Goal: Check status: Check status

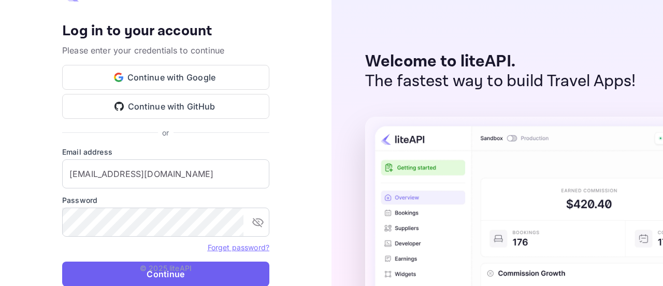
click at [113, 264] on button "Continue" at bounding box center [165, 273] width 207 height 25
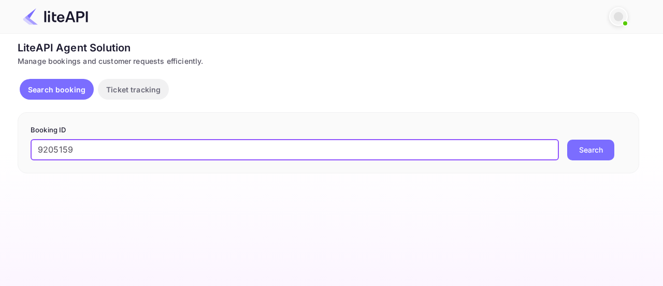
type input "9205159"
click at [585, 148] on button "Search" at bounding box center [590, 149] width 47 height 21
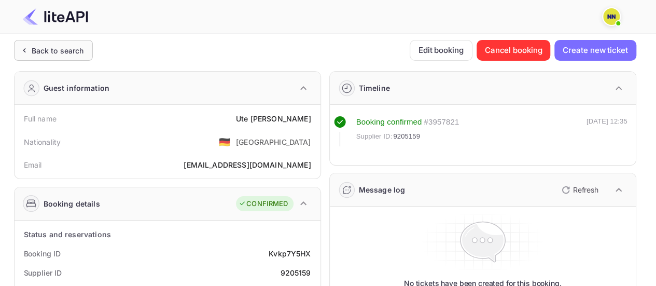
click at [79, 54] on div "Back to search" at bounding box center [58, 50] width 52 height 11
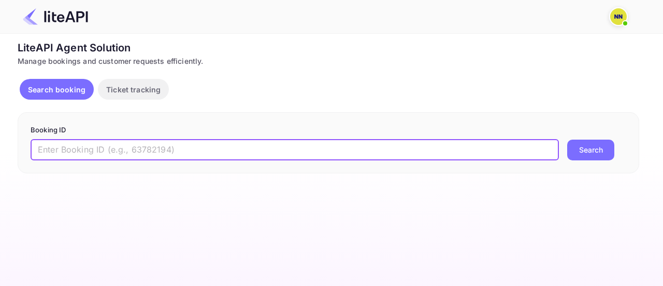
click at [403, 152] on input "text" at bounding box center [295, 149] width 529 height 21
paste input "9131678"
type input "9131678"
click at [573, 147] on button "Search" at bounding box center [590, 149] width 47 height 21
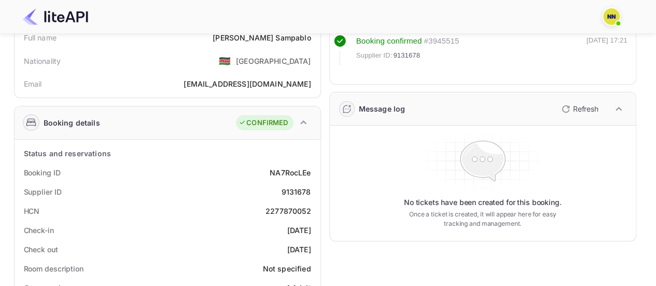
scroll to position [104, 0]
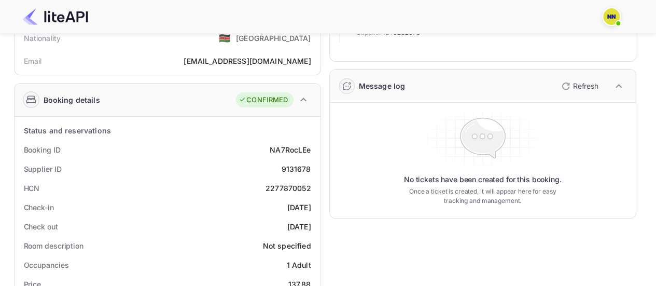
click at [293, 187] on div "2277870052" at bounding box center [288, 187] width 46 height 11
copy div "2277870052"
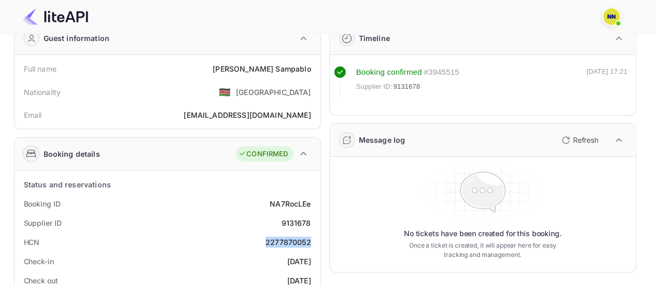
scroll to position [0, 0]
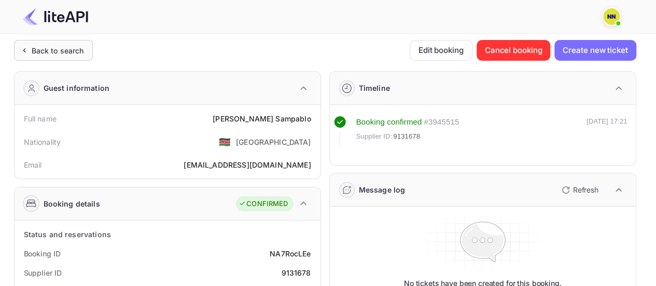
click at [80, 57] on div "Back to search" at bounding box center [53, 50] width 79 height 21
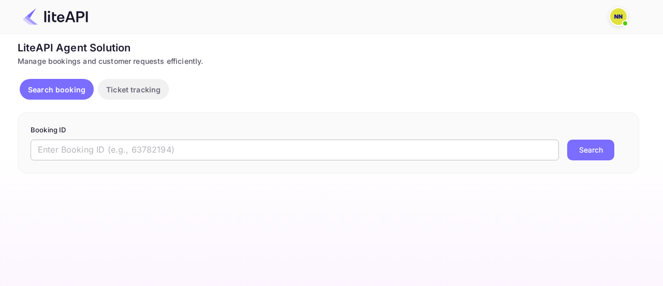
click at [267, 144] on input "text" at bounding box center [295, 149] width 529 height 21
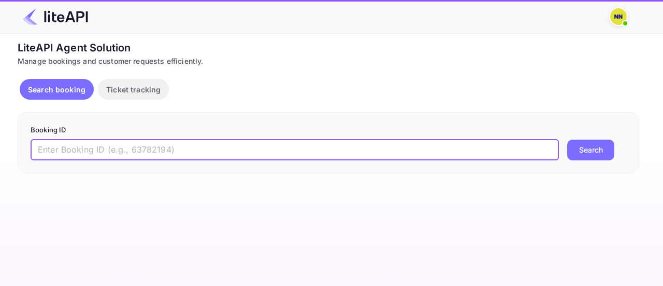
paste input "9079956"
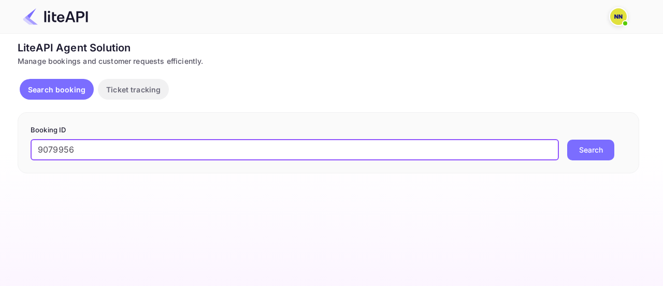
type input "9079956"
click at [591, 148] on button "Search" at bounding box center [590, 149] width 47 height 21
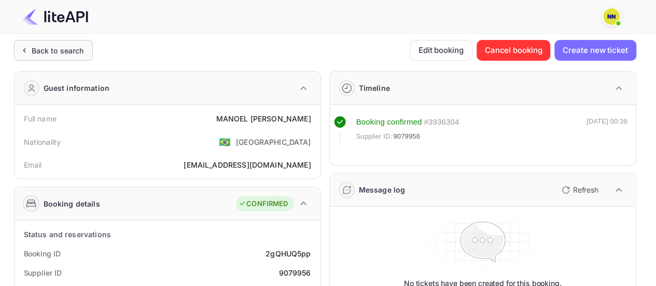
click at [55, 51] on div "Back to search" at bounding box center [58, 50] width 52 height 11
